Goal: Check status

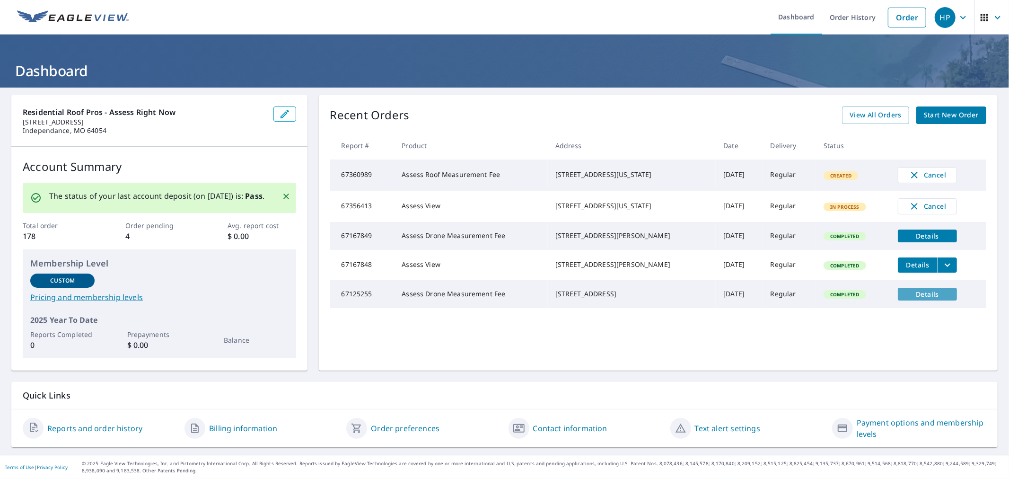
click at [909, 298] on span "Details" at bounding box center [927, 293] width 48 height 9
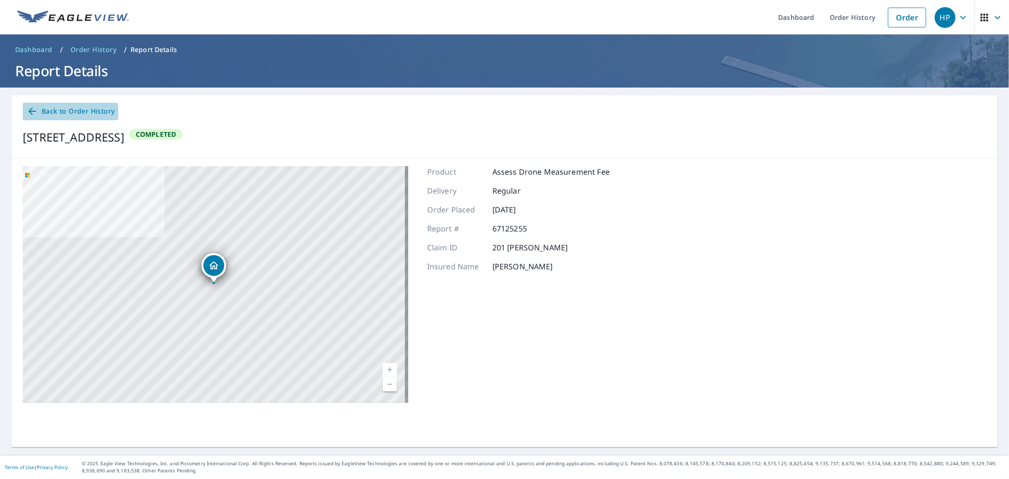
click at [30, 113] on icon at bounding box center [31, 110] width 11 height 11
